Goal: Find specific page/section: Find specific page/section

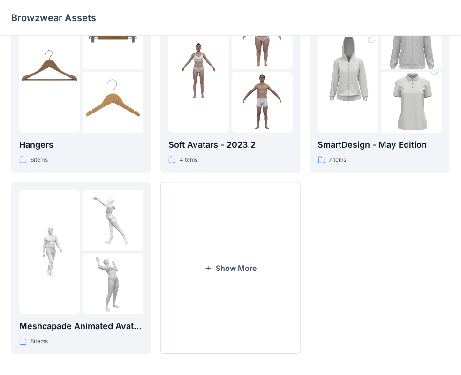
scroll to position [232, 0]
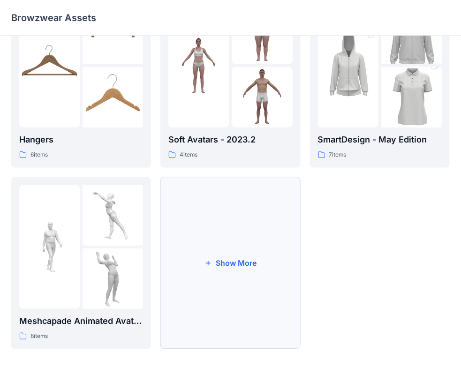
click at [234, 240] on button "Show More" at bounding box center [230, 263] width 140 height 172
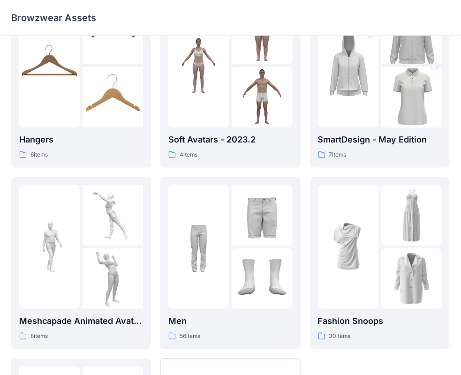
click at [214, 297] on div at bounding box center [198, 247] width 60 height 124
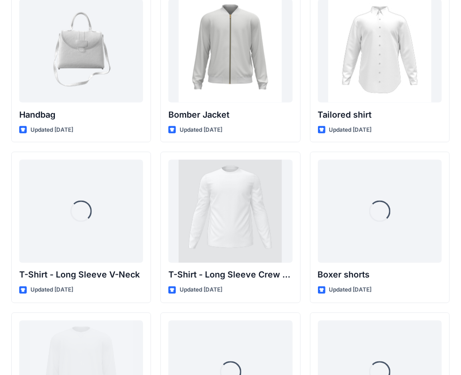
scroll to position [630, 0]
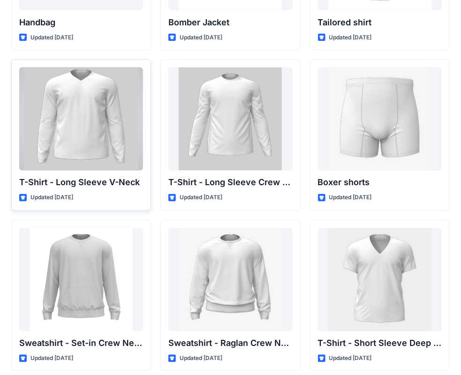
click at [79, 184] on p "T-Shirt - Long Sleeve V-Neck" at bounding box center [81, 182] width 124 height 13
click at [86, 183] on p "T-Shirt - Long Sleeve V-Neck" at bounding box center [81, 182] width 124 height 13
drag, startPoint x: 34, startPoint y: 196, endPoint x: 36, endPoint y: 187, distance: 9.6
click at [34, 196] on p "Updated [DATE]" at bounding box center [51, 198] width 43 height 10
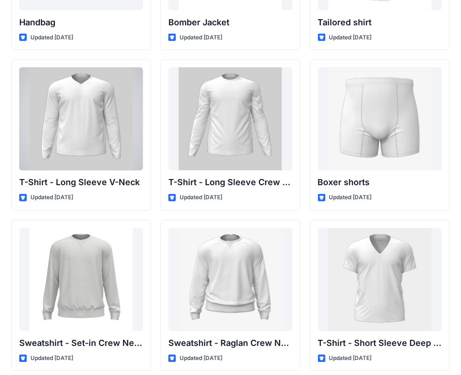
click at [59, 127] on div at bounding box center [81, 118] width 124 height 103
